Goal: Task Accomplishment & Management: Complete application form

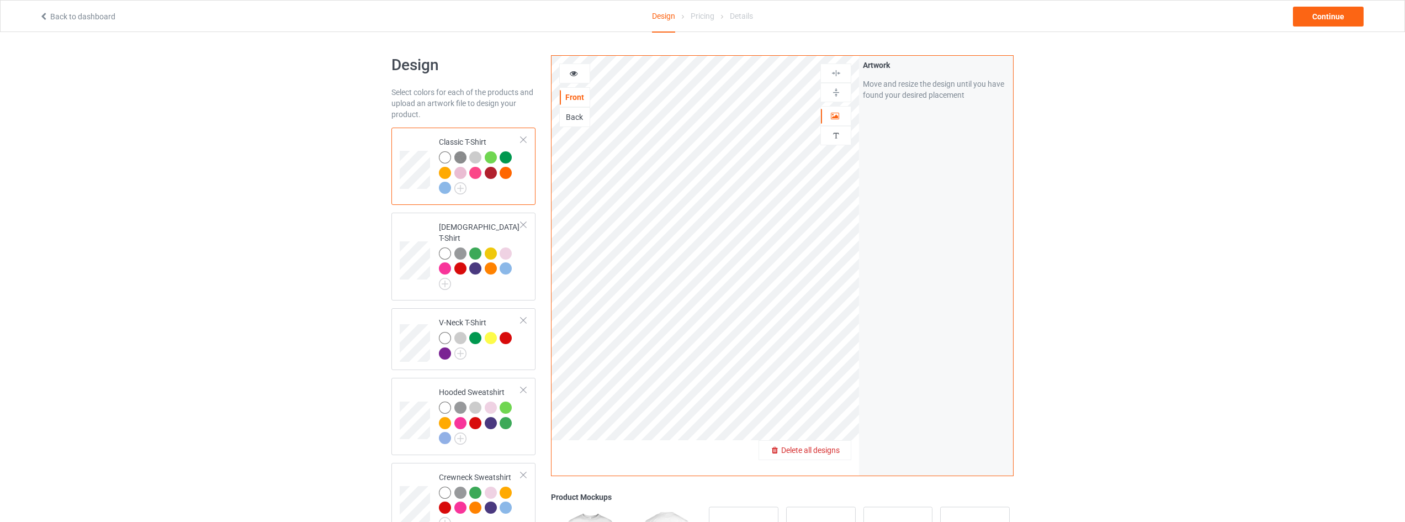
click at [831, 447] on span "Delete all designs" at bounding box center [810, 449] width 59 height 9
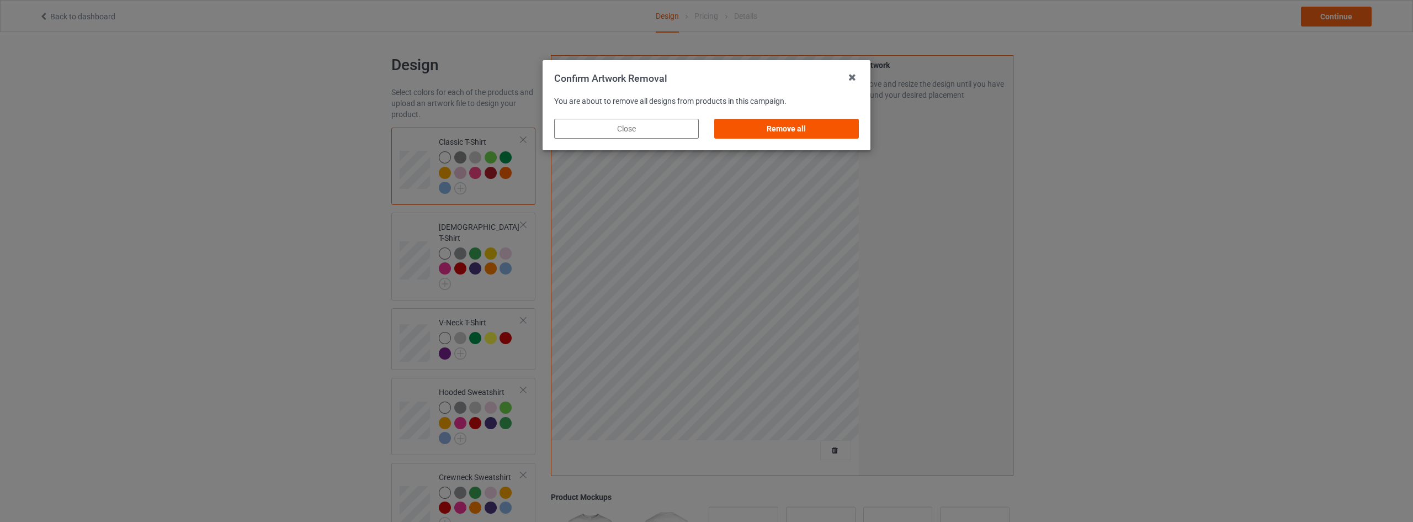
click at [799, 123] on div "Remove all" at bounding box center [786, 129] width 145 height 20
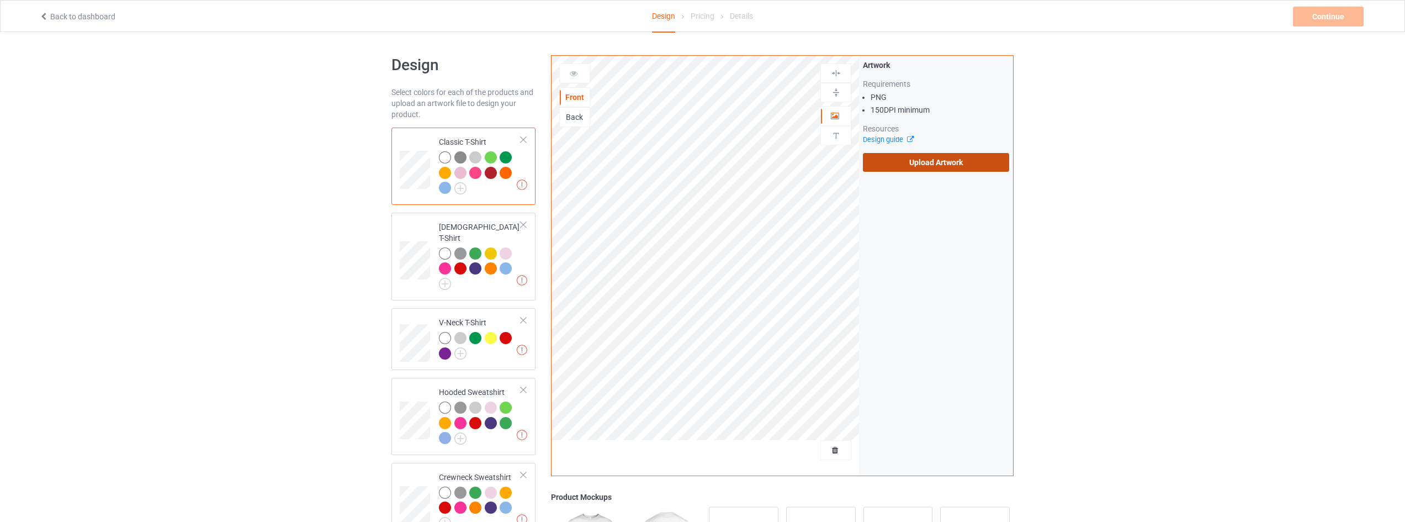
click at [935, 164] on label "Upload Artwork" at bounding box center [936, 162] width 146 height 19
click at [0, 0] on input "Upload Artwork" at bounding box center [0, 0] width 0 height 0
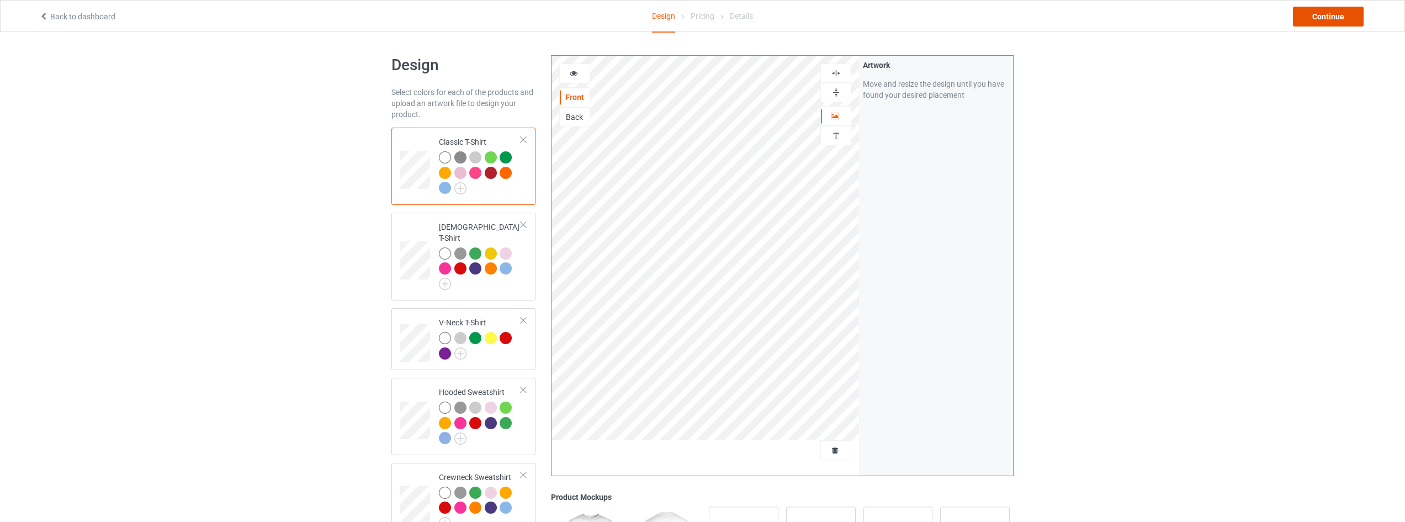
click at [1311, 19] on div "Continue" at bounding box center [1328, 17] width 71 height 20
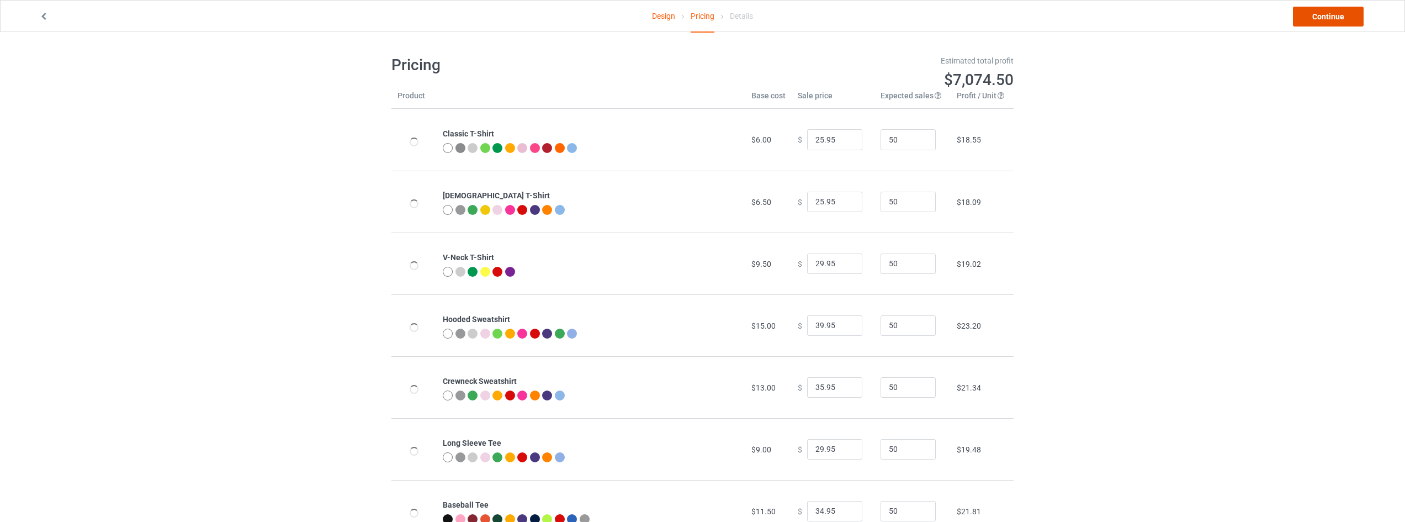
click at [1330, 14] on link "Continue" at bounding box center [1328, 17] width 71 height 20
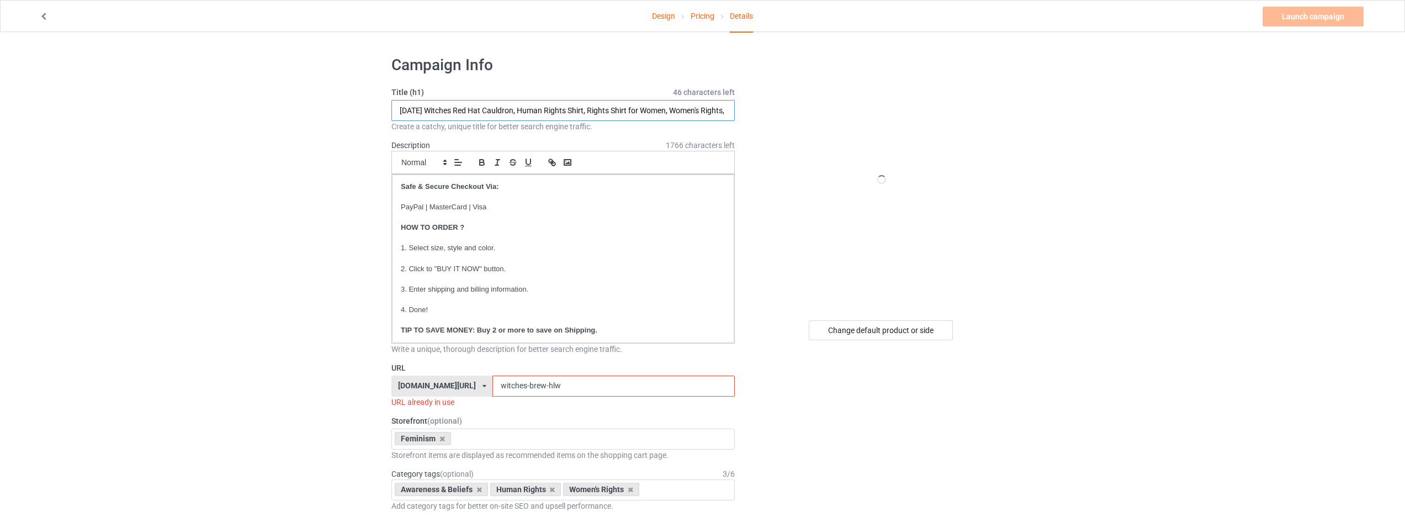
click at [514, 104] on input "[DATE] Witches Red Hat Cauldron, Human Rights Shirt, Rights Shirt for Women, Wo…" at bounding box center [562, 110] width 343 height 21
drag, startPoint x: 525, startPoint y: 108, endPoint x: 101, endPoint y: 108, distance: 424.4
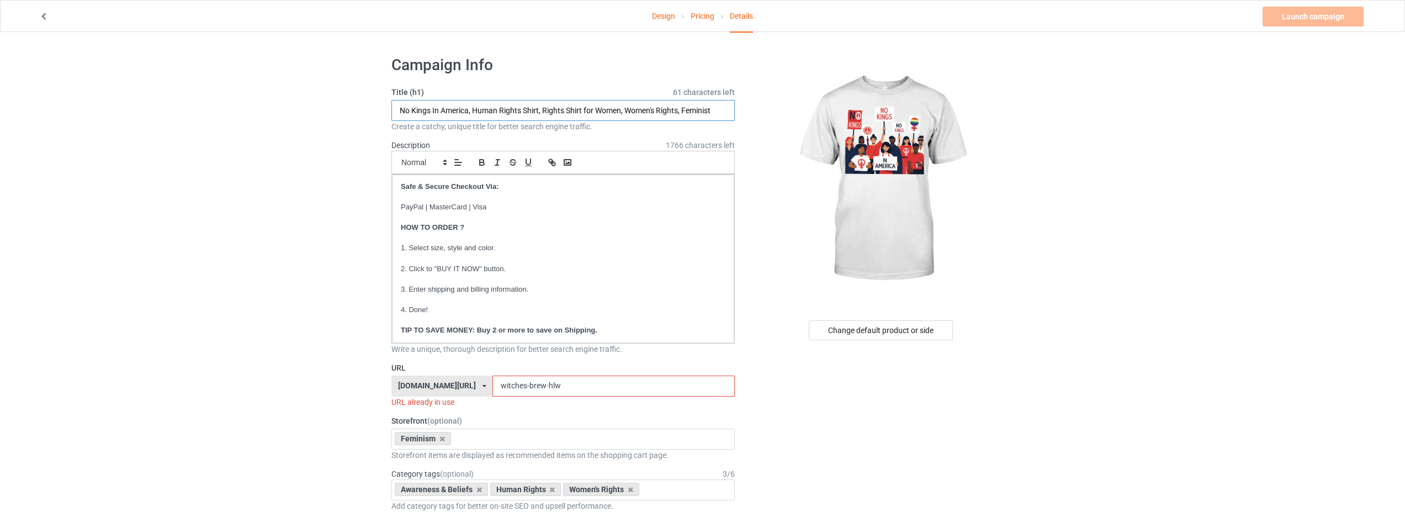
type input "No Kings In America, Human Rights Shirt, Rights Shirt for Women, Women's Rights…"
drag, startPoint x: 549, startPoint y: 387, endPoint x: 377, endPoint y: 387, distance: 171.6
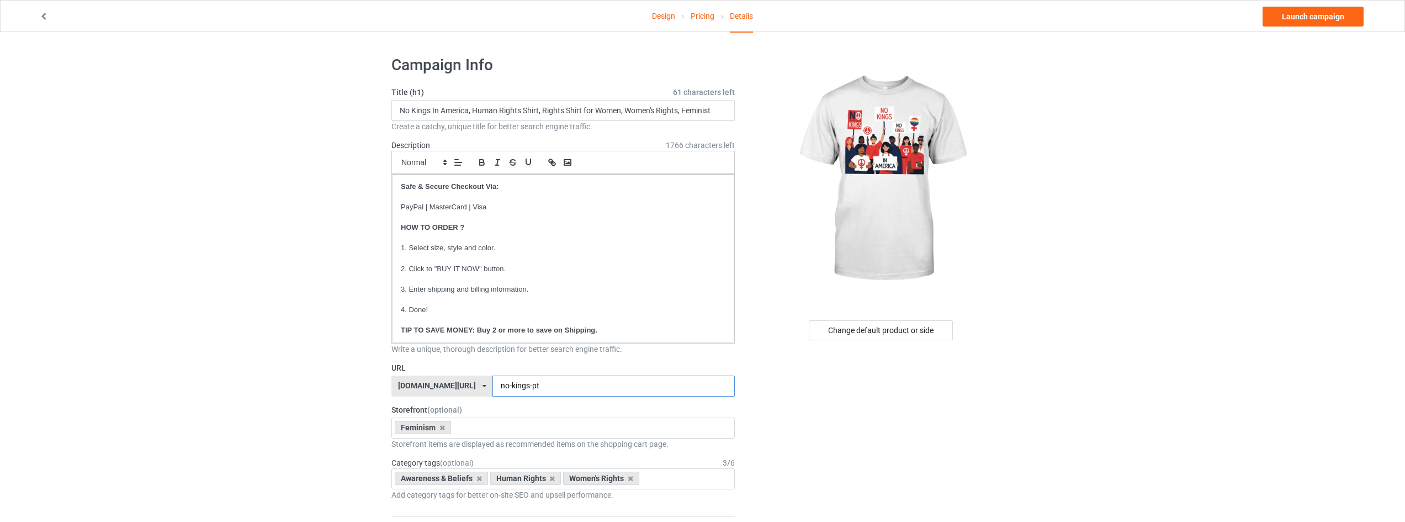
type input "no-kings-pt"
click at [1313, 10] on link "Launch campaign" at bounding box center [1312, 17] width 101 height 20
